Goal: Task Accomplishment & Management: Use online tool/utility

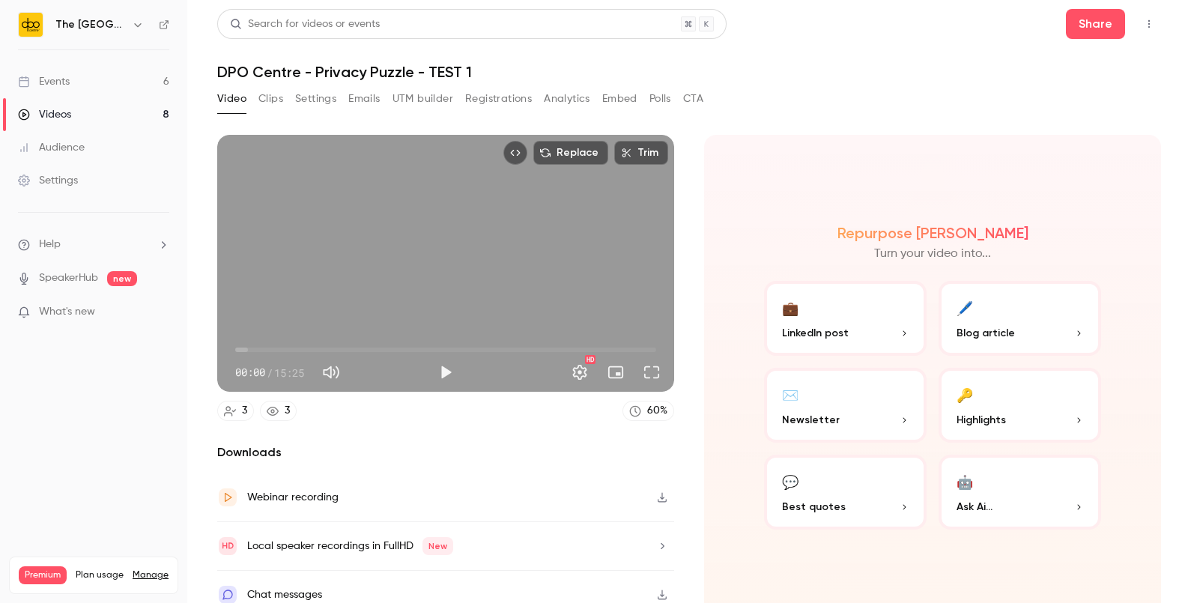
click at [86, 85] on link "Events 6" at bounding box center [93, 81] width 187 height 33
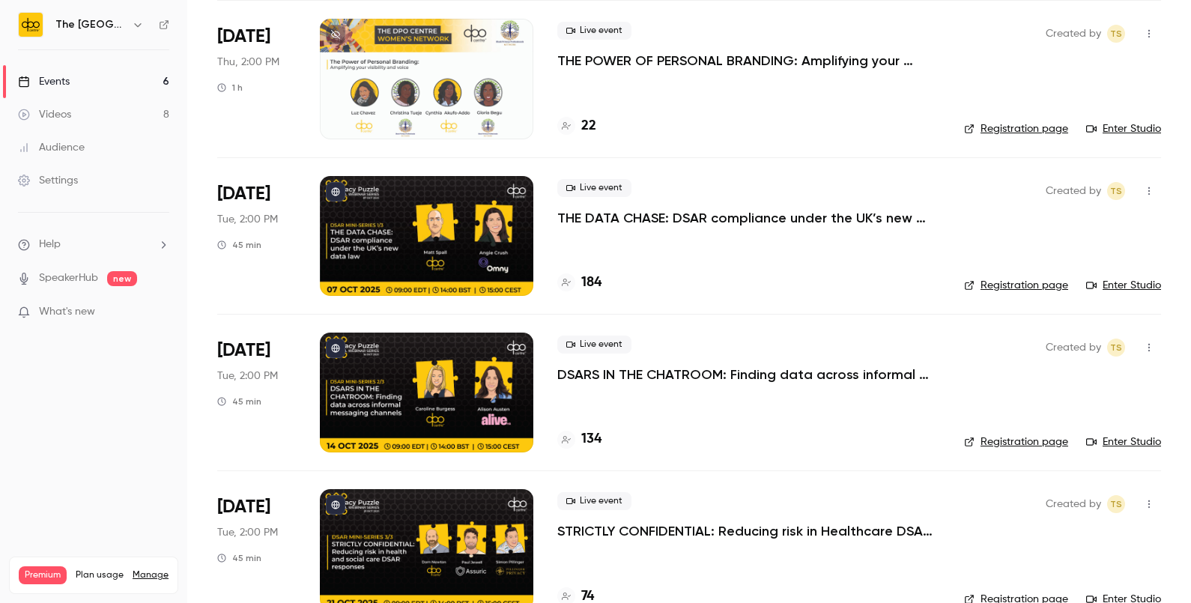
scroll to position [276, 0]
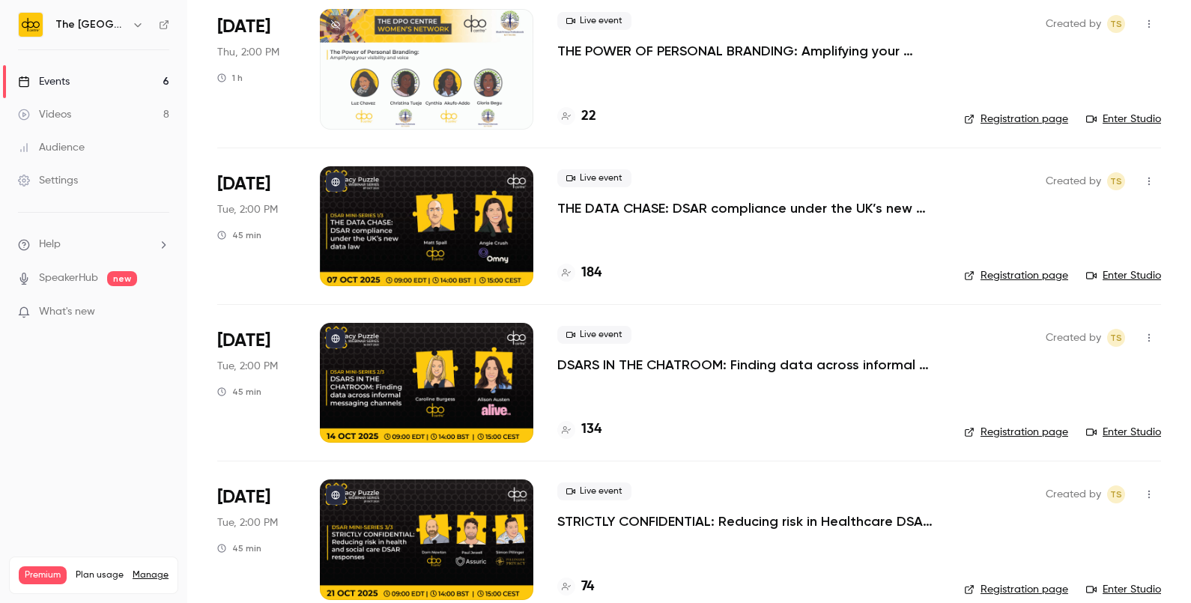
click at [614, 208] on p "THE DATA CHASE: DSAR compliance under the UK’s new data law" at bounding box center [748, 208] width 383 height 18
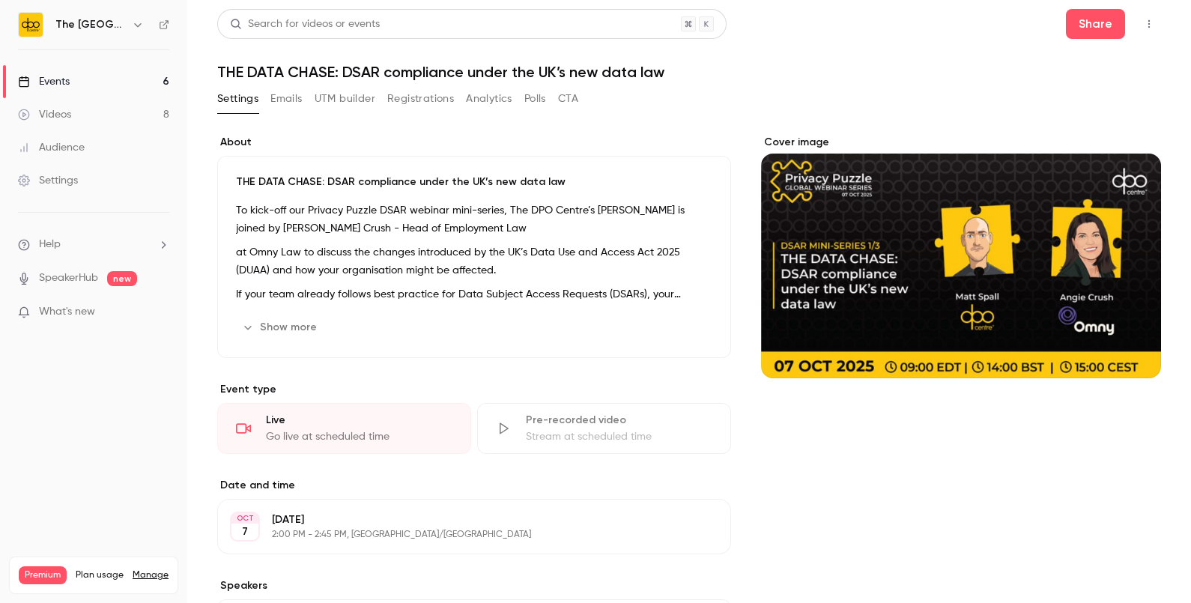
click at [351, 90] on button "UTM builder" at bounding box center [345, 99] width 61 height 24
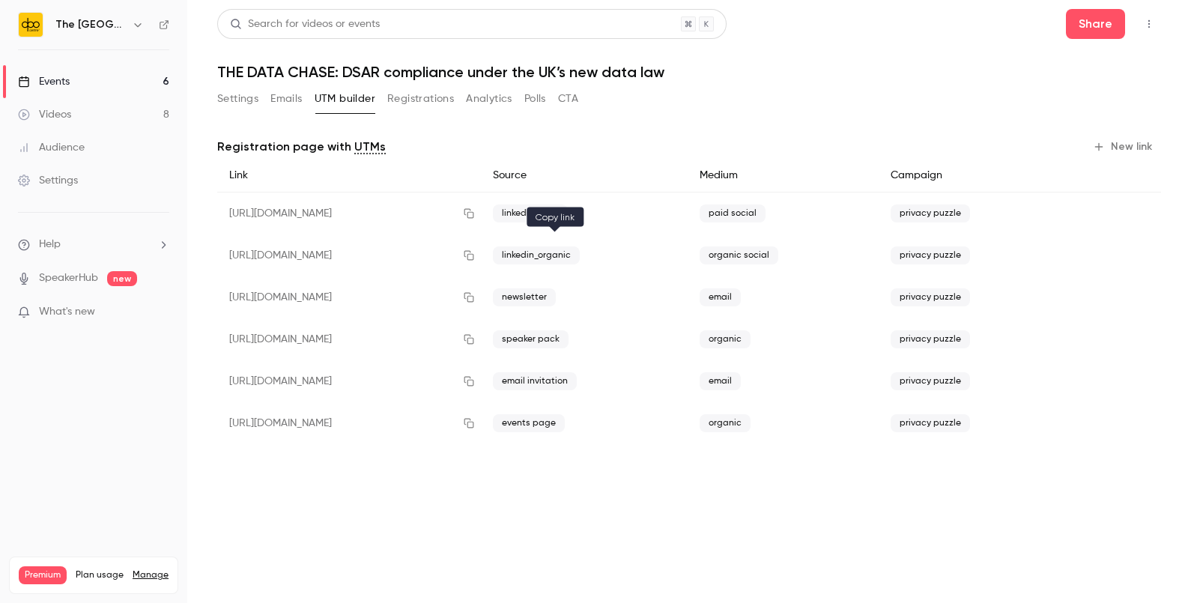
click at [481, 258] on button "button" at bounding box center [469, 255] width 24 height 24
click at [131, 71] on link "Events 6" at bounding box center [93, 81] width 187 height 33
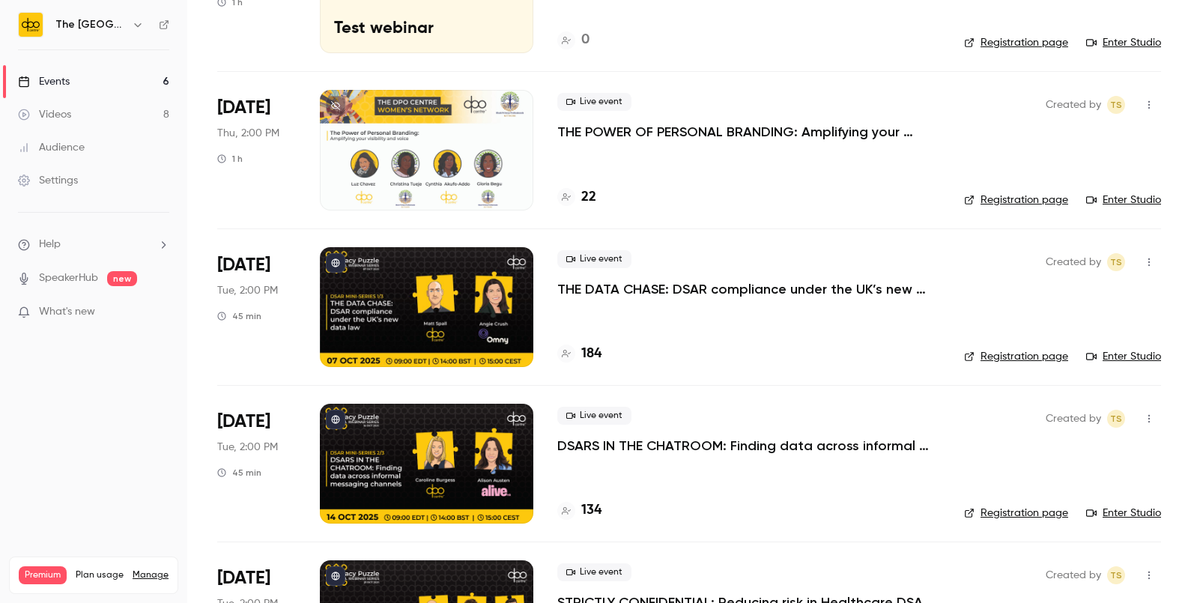
scroll to position [229, 0]
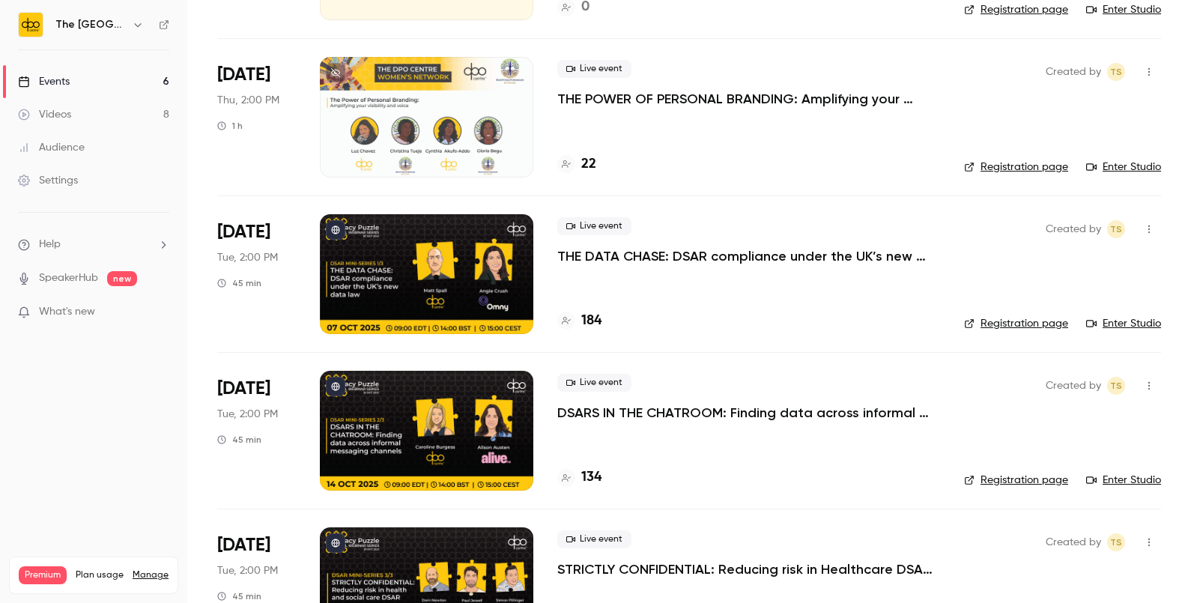
click at [684, 411] on p "DSARS IN THE CHATROOM: Finding data across informal messaging channels" at bounding box center [748, 413] width 383 height 18
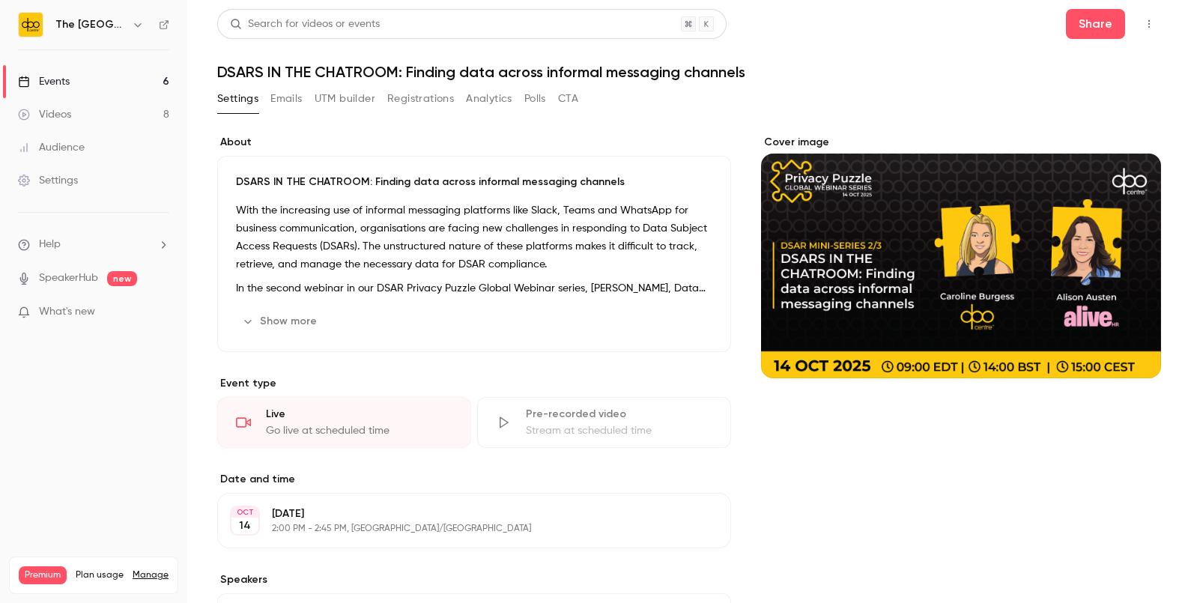
click at [355, 94] on button "UTM builder" at bounding box center [345, 99] width 61 height 24
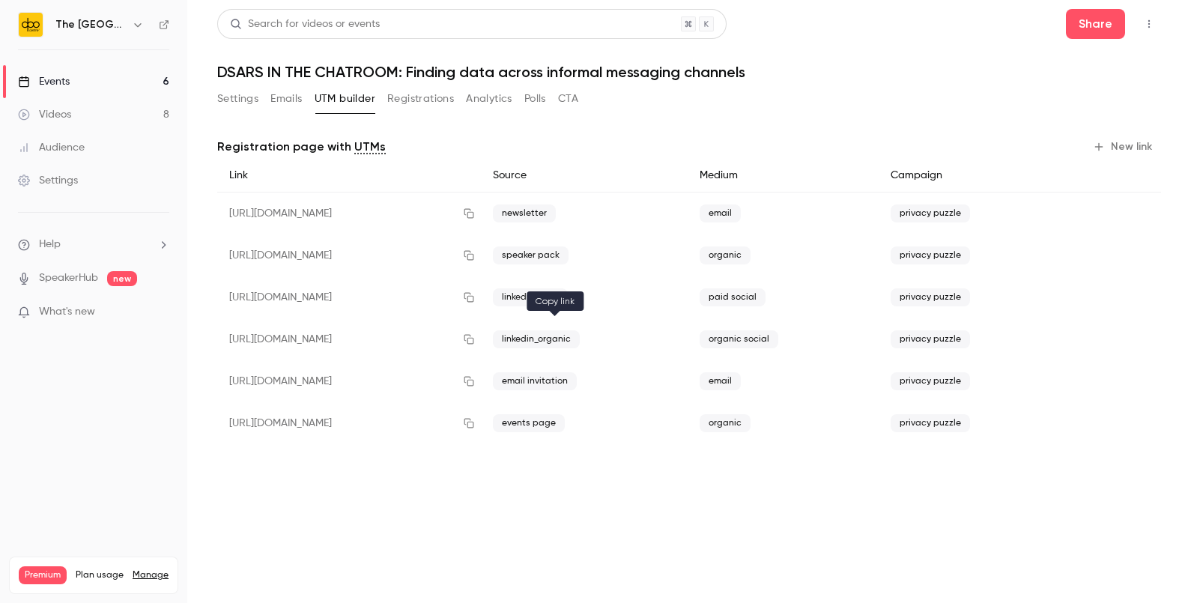
click at [481, 347] on button "button" at bounding box center [469, 339] width 24 height 24
click at [124, 82] on link "Events 6" at bounding box center [93, 81] width 187 height 33
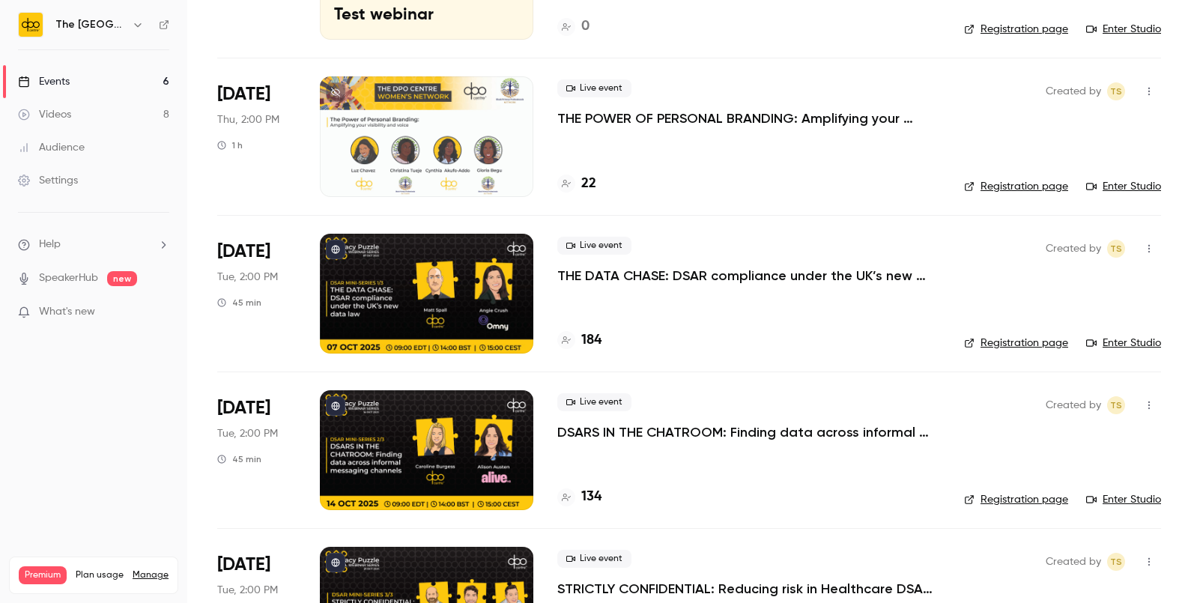
scroll to position [282, 0]
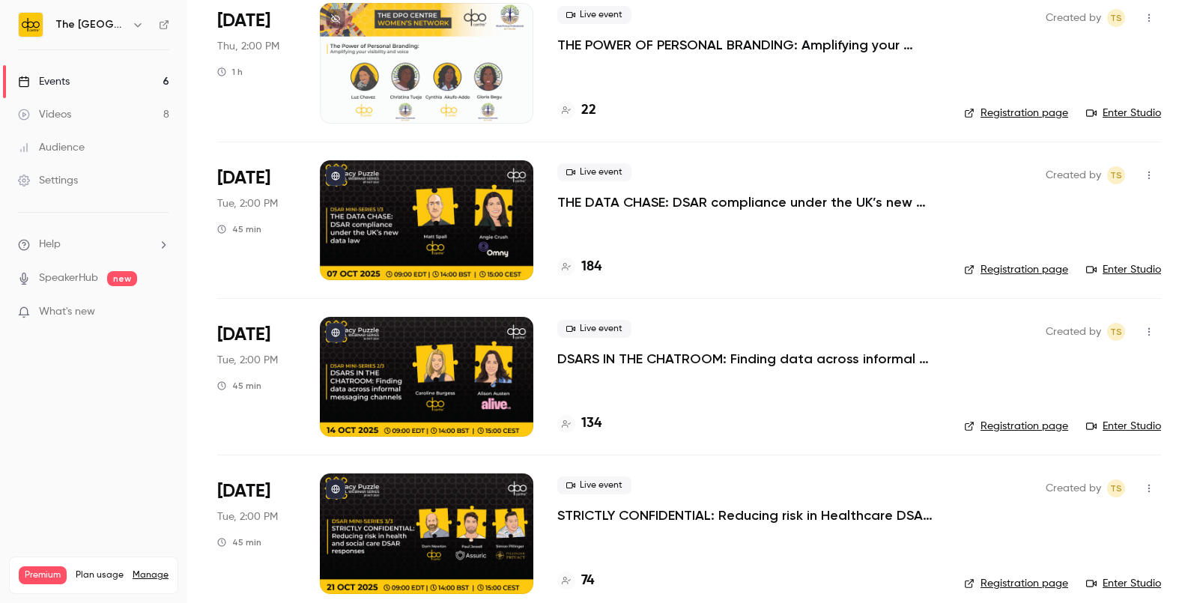
click at [665, 521] on p "STRICTLY CONFIDENTIAL: Reducing risk in Healthcare DSAR responses" at bounding box center [748, 515] width 383 height 18
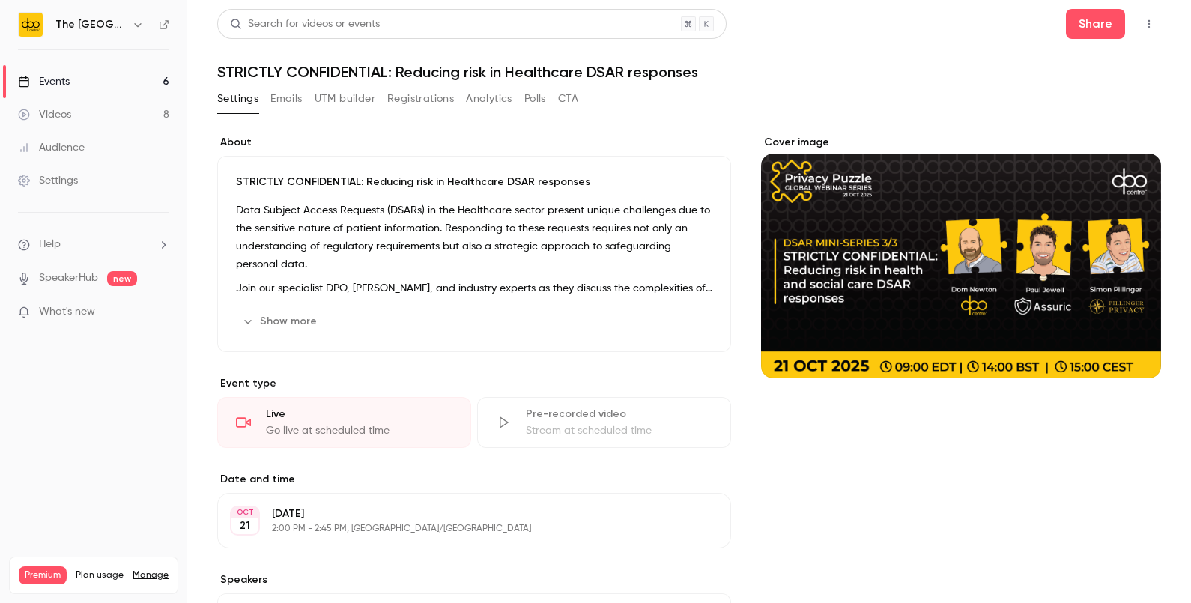
click at [371, 98] on button "UTM builder" at bounding box center [345, 99] width 61 height 24
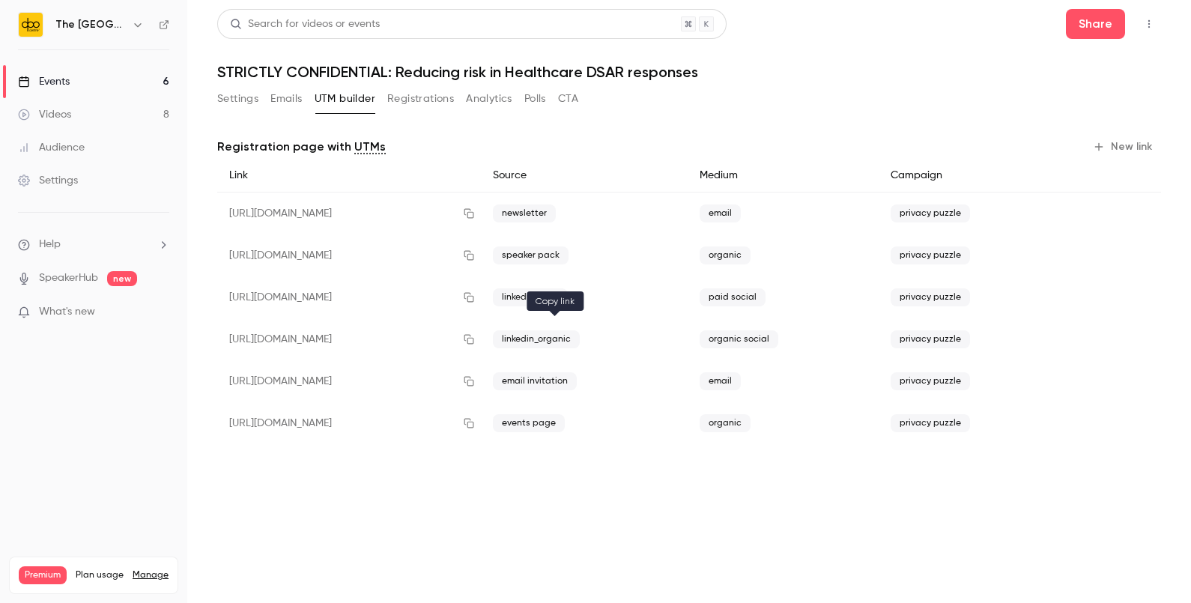
click at [475, 336] on icon "button" at bounding box center [469, 339] width 12 height 10
